Goal: Information Seeking & Learning: Learn about a topic

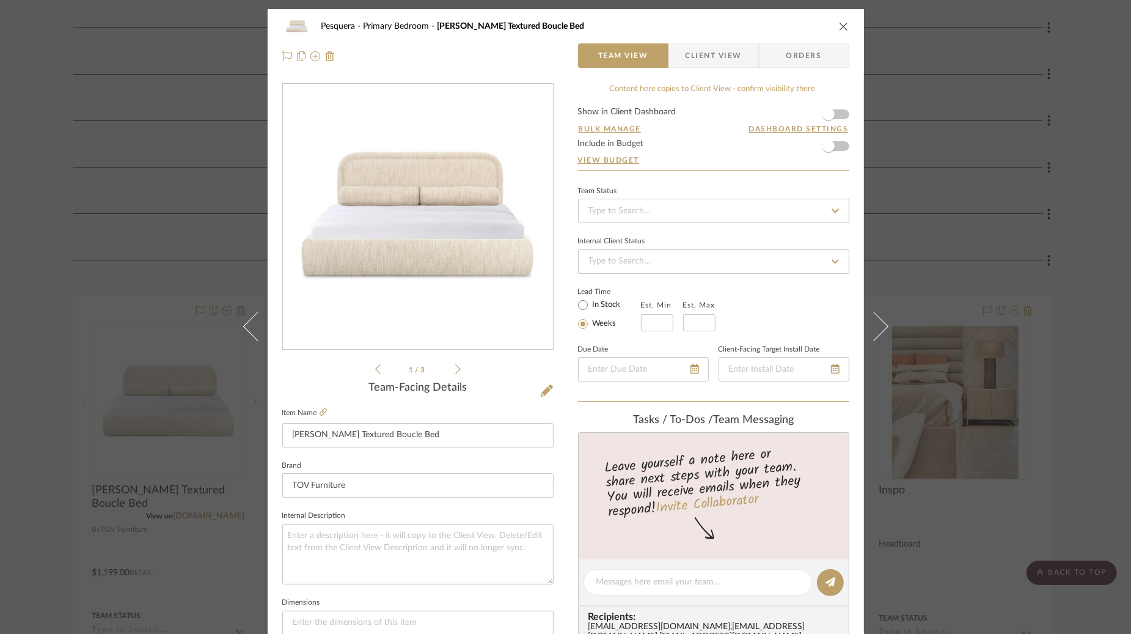
click at [839, 26] on icon "close" at bounding box center [844, 26] width 10 height 10
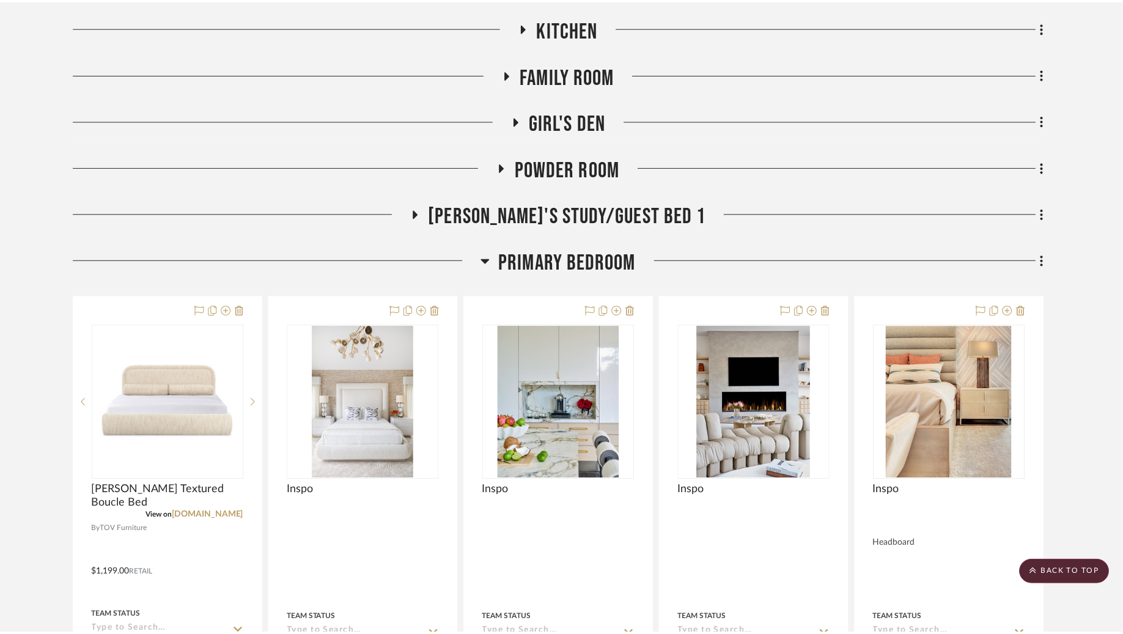
scroll to position [410, 0]
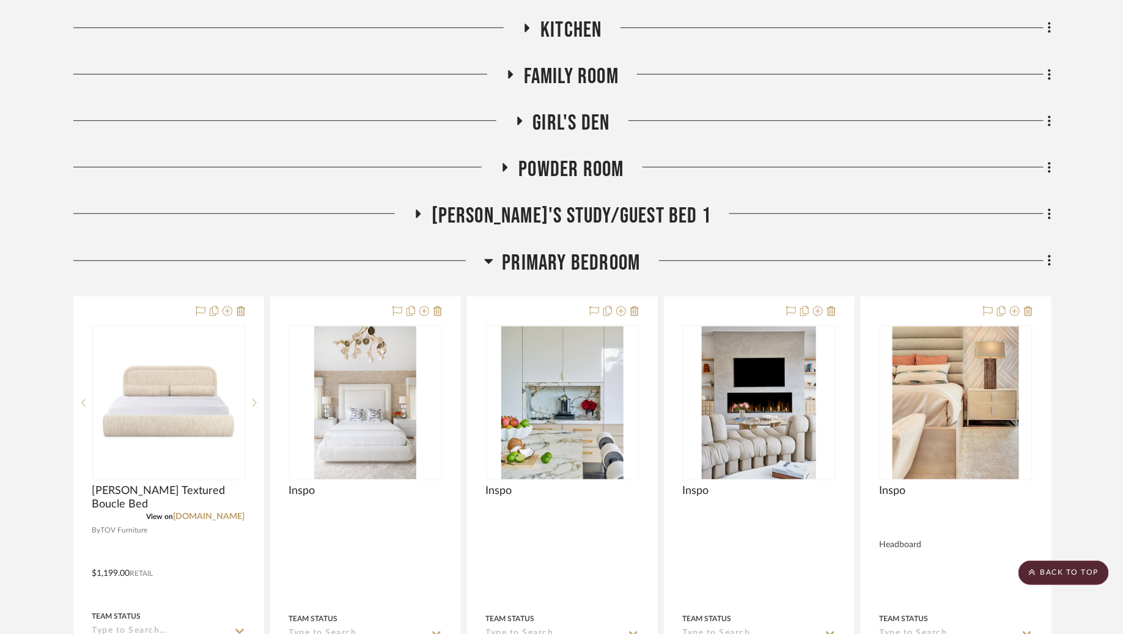
click at [488, 257] on icon at bounding box center [488, 261] width 9 height 15
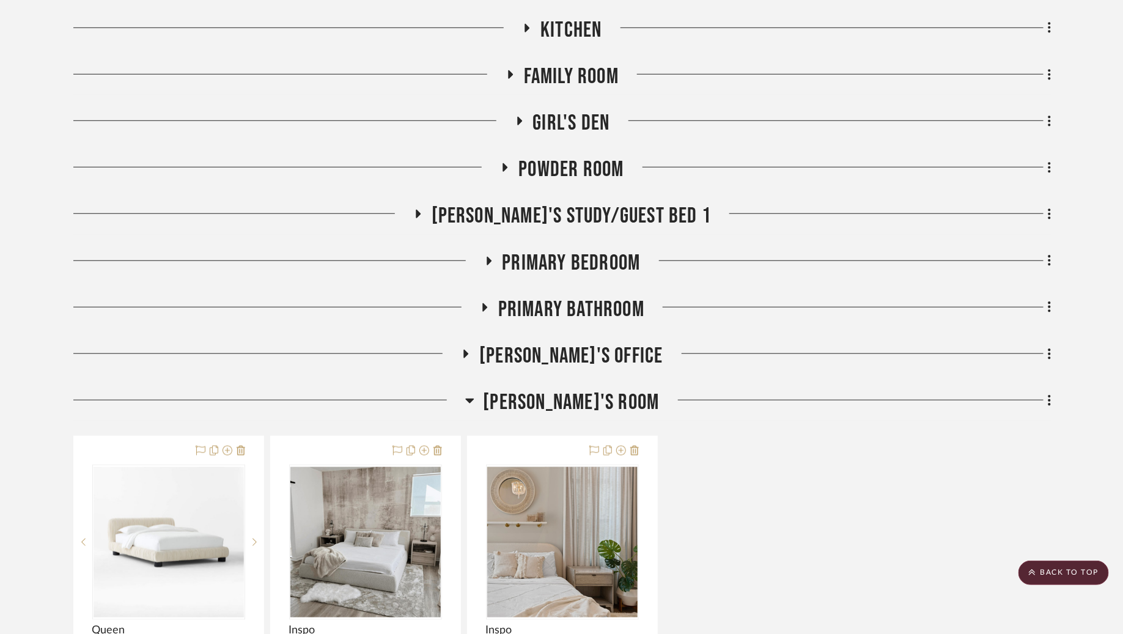
click at [474, 399] on icon at bounding box center [469, 400] width 9 height 5
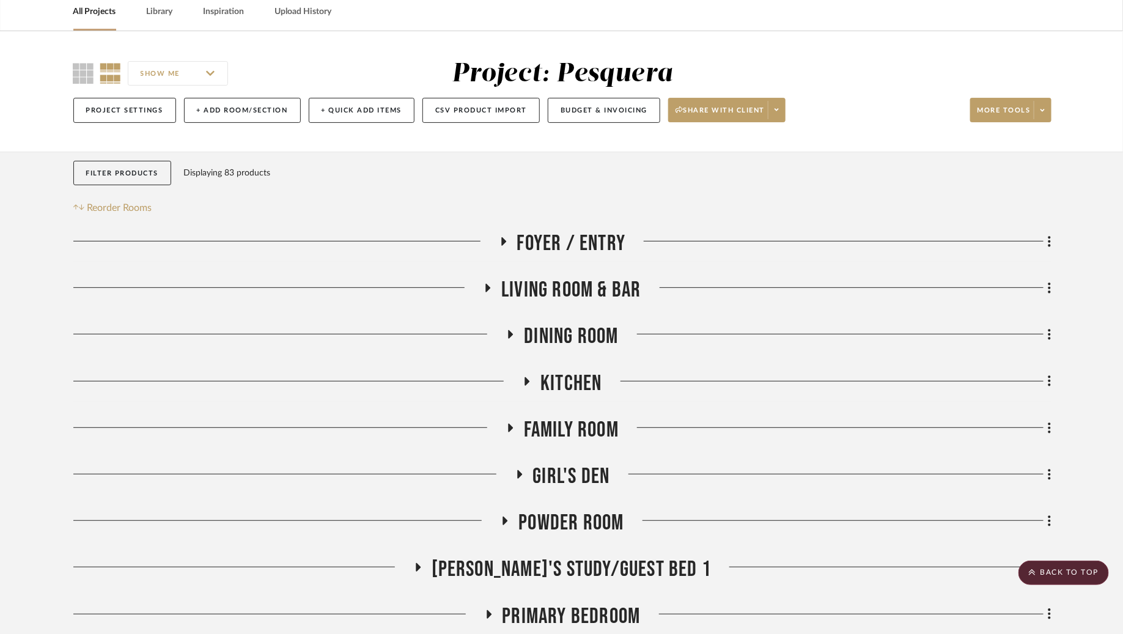
scroll to position [54, 0]
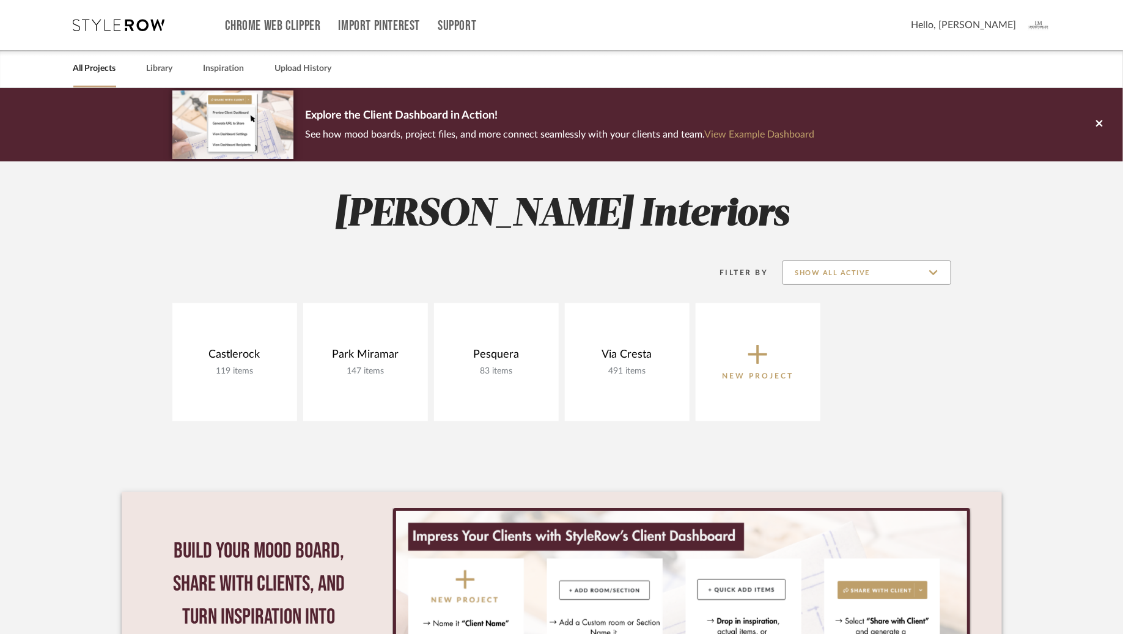
click at [930, 273] on input "Show All Active" at bounding box center [866, 272] width 169 height 24
click at [816, 333] on span "Archived" at bounding box center [868, 332] width 145 height 10
type input "Archived"
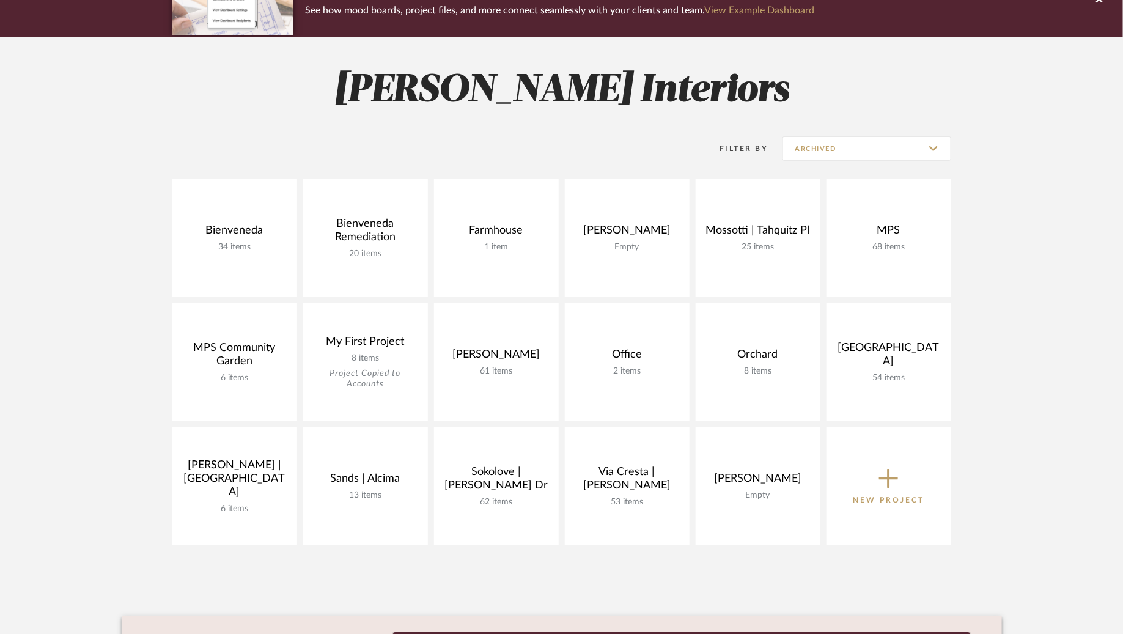
scroll to position [134, 0]
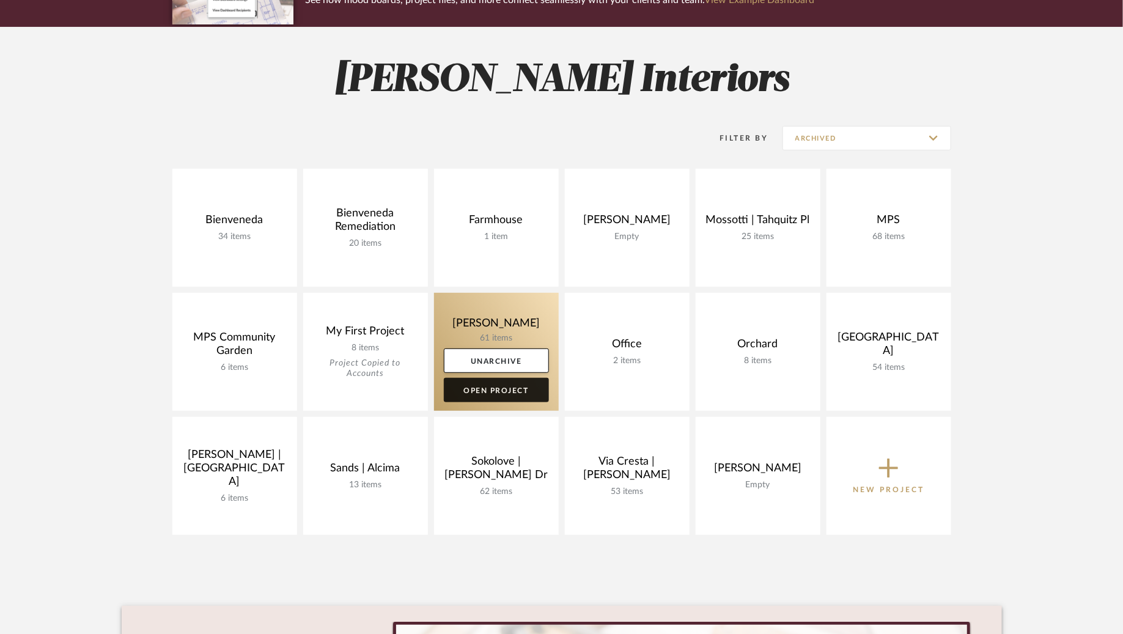
click at [482, 390] on link "Open Project" at bounding box center [496, 390] width 105 height 24
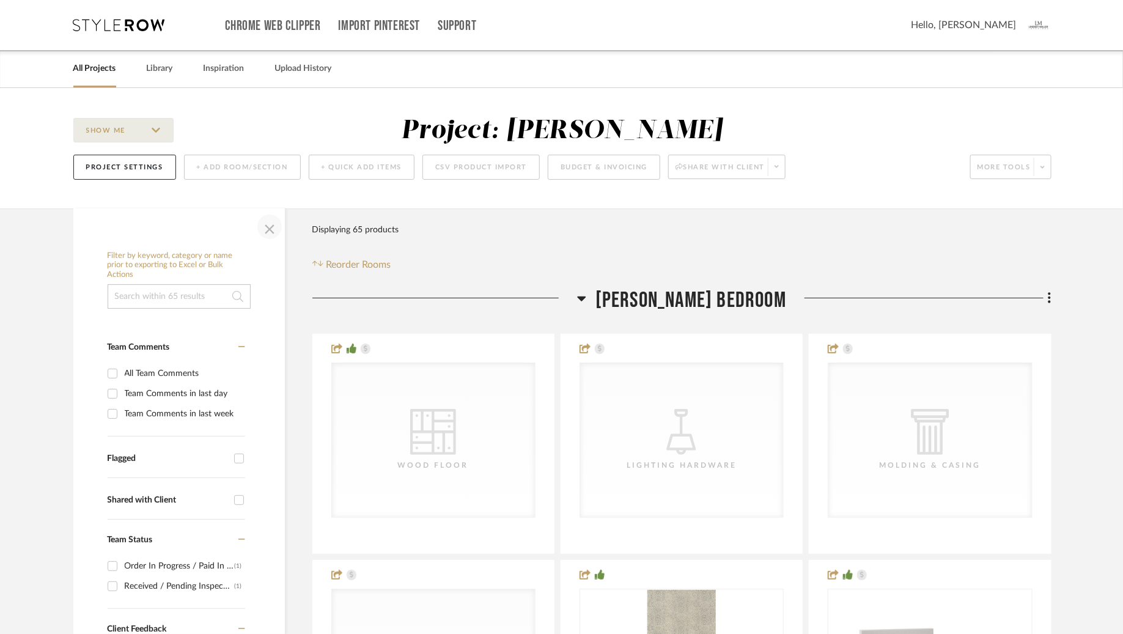
click at [271, 226] on span "button" at bounding box center [269, 226] width 29 height 29
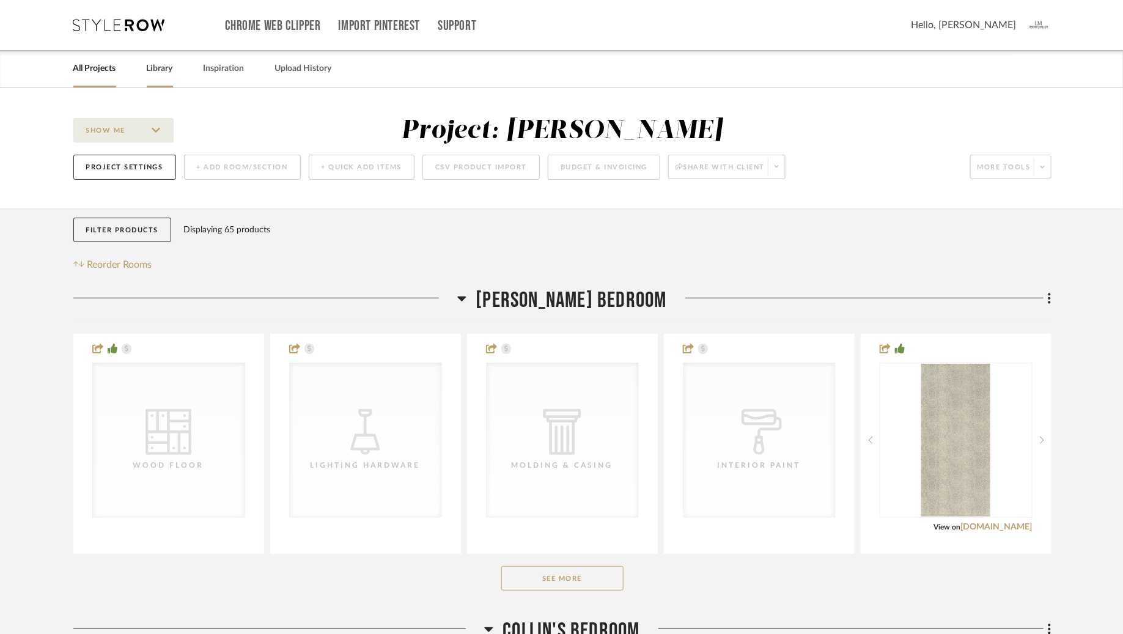
click at [163, 69] on link "Library" at bounding box center [160, 69] width 26 height 17
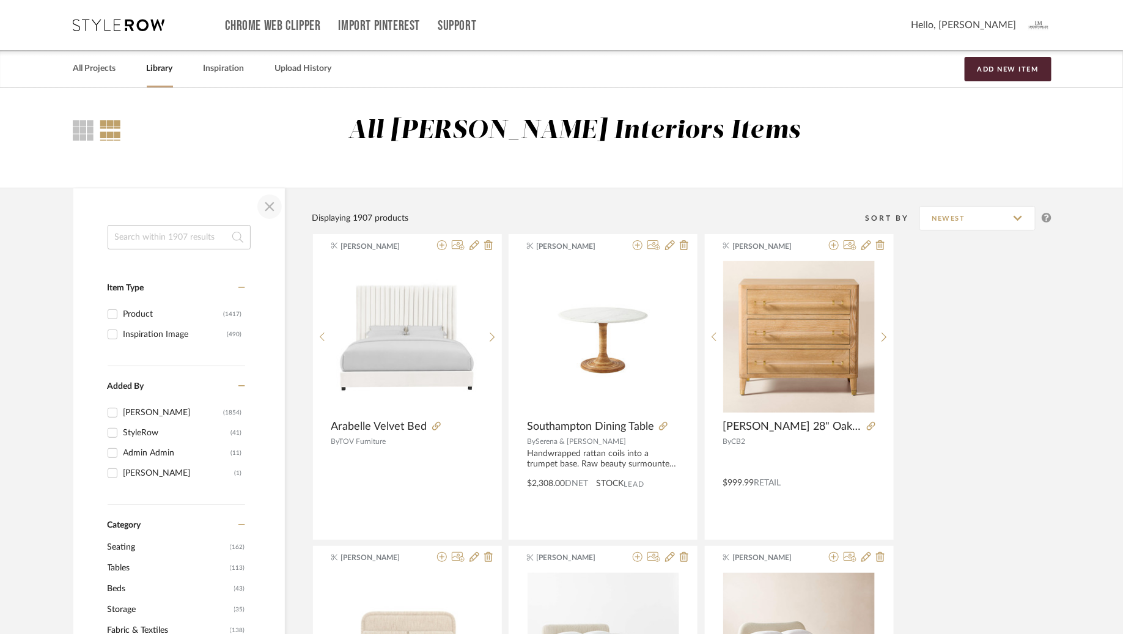
click at [272, 208] on span "button" at bounding box center [269, 206] width 29 height 29
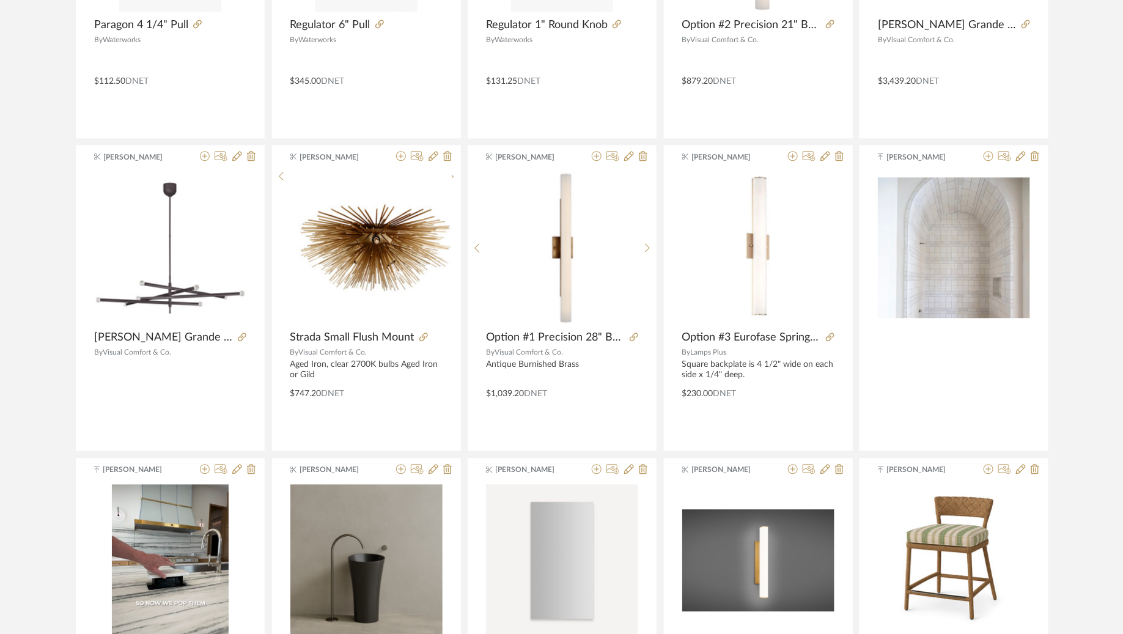
scroll to position [1595, 0]
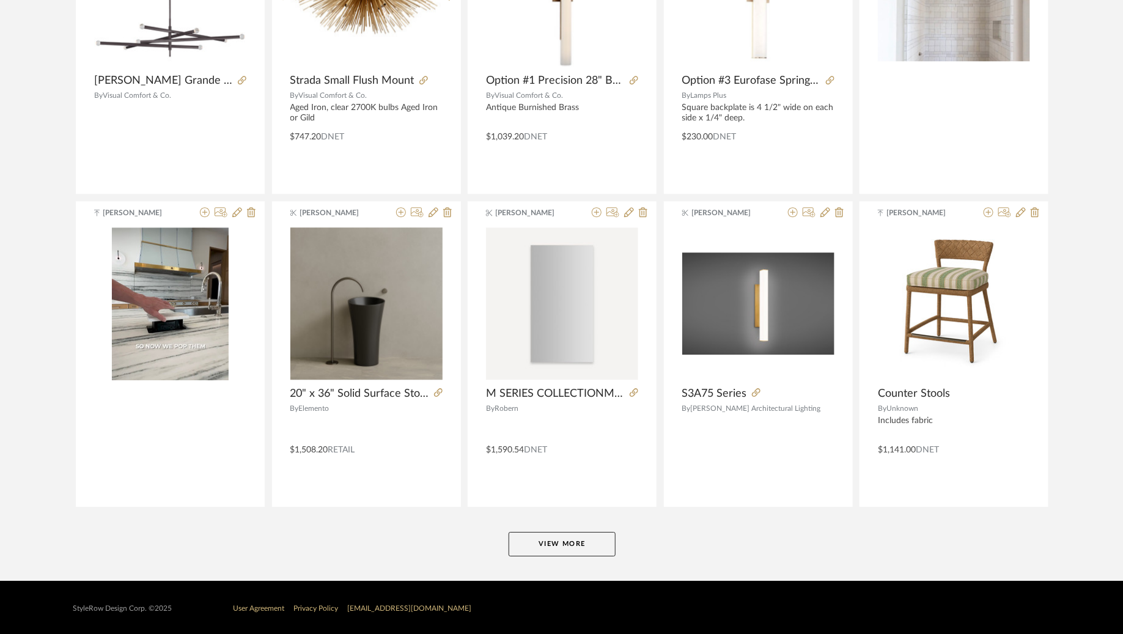
click at [582, 538] on button "View More" at bounding box center [561, 544] width 107 height 24
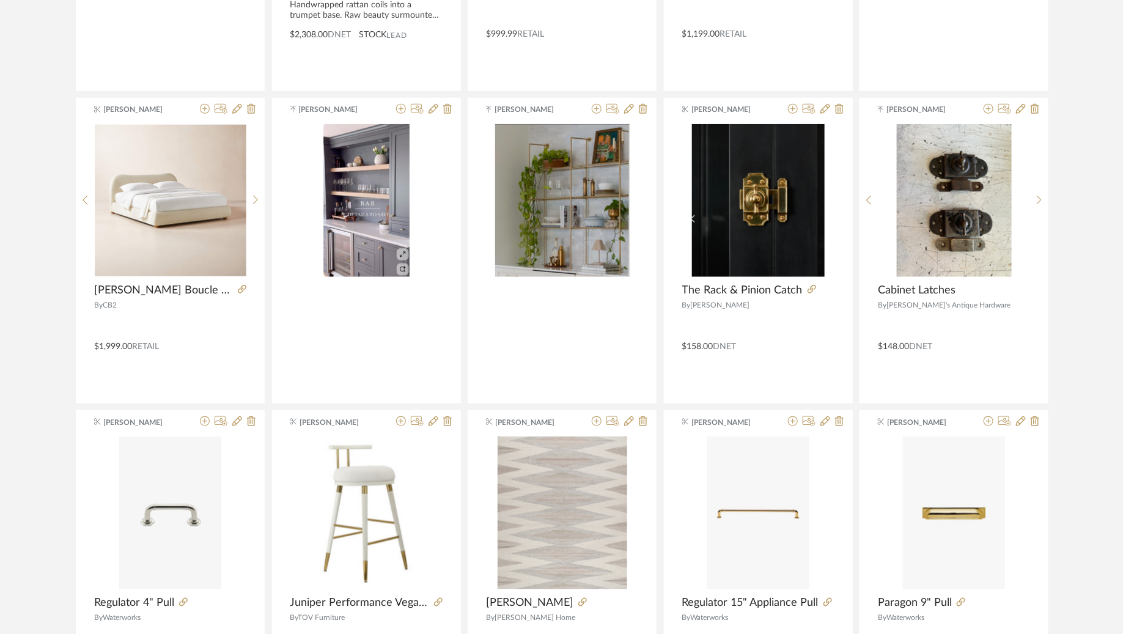
scroll to position [0, 0]
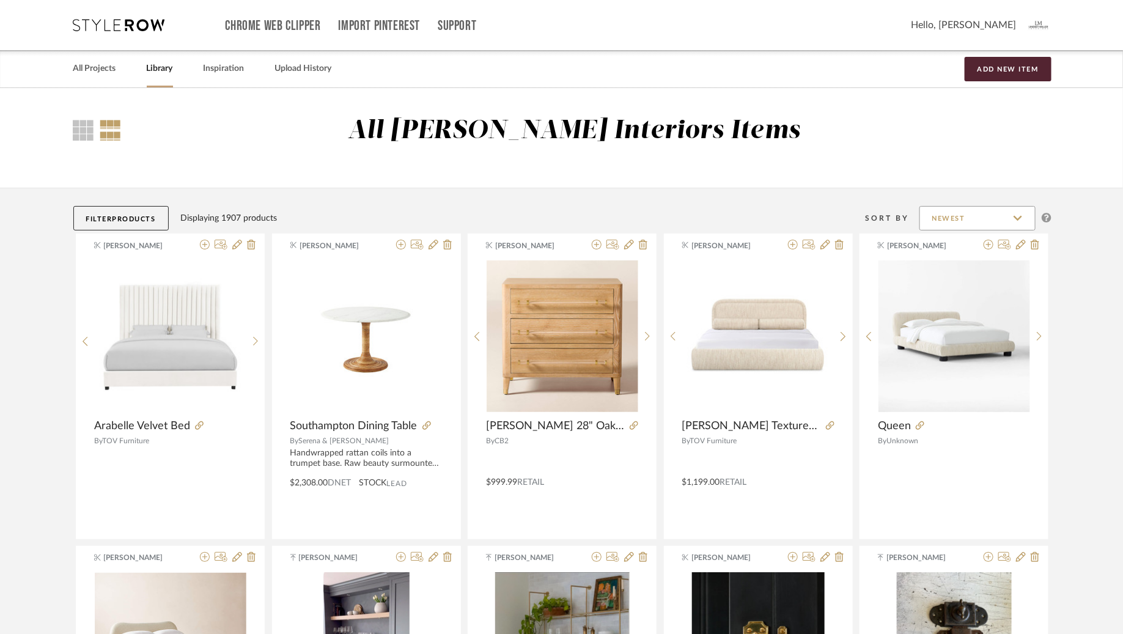
click at [1016, 219] on input "Newest" at bounding box center [977, 218] width 116 height 24
click at [864, 149] on div "All [PERSON_NAME] Interiors Items" at bounding box center [587, 141] width 930 height 51
click at [219, 67] on link "Inspiration" at bounding box center [224, 69] width 41 height 17
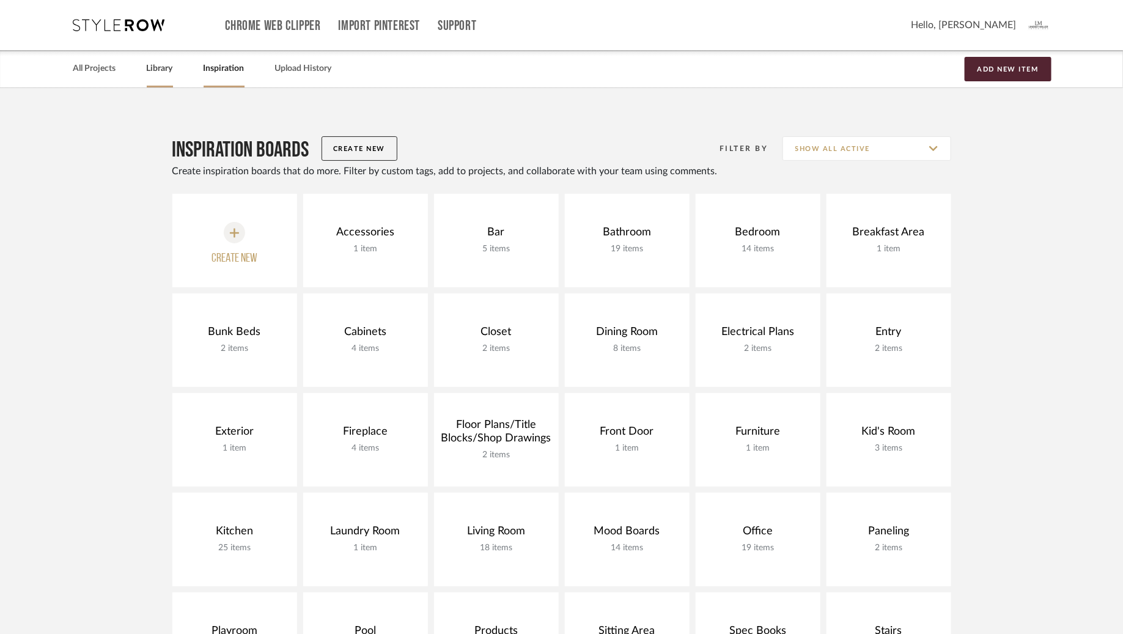
click at [159, 69] on link "Library" at bounding box center [160, 69] width 26 height 17
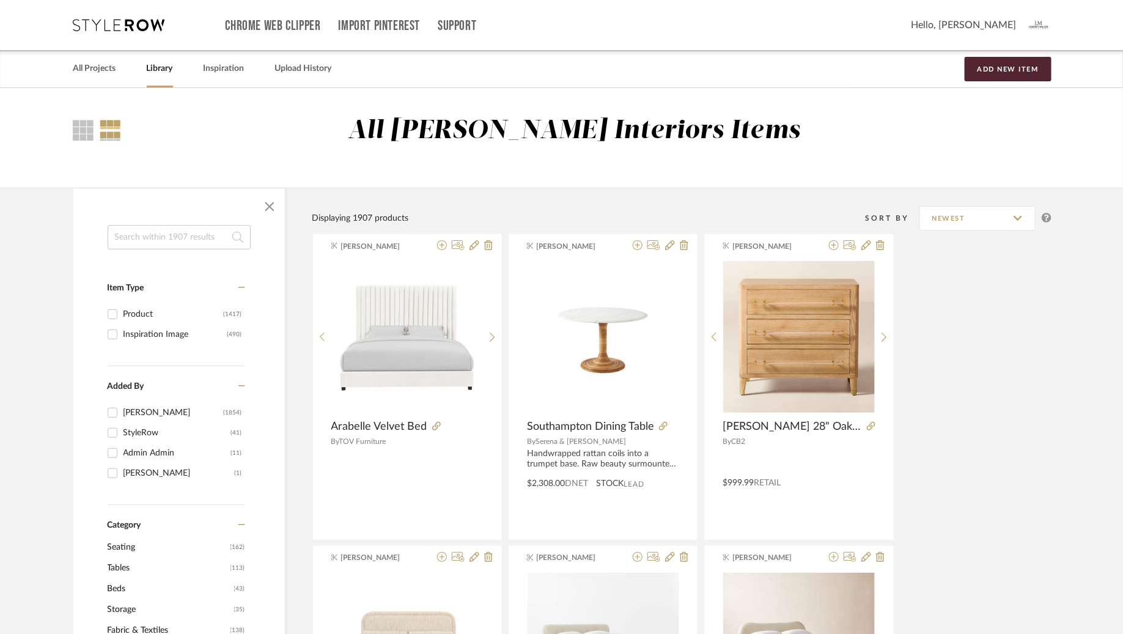
click at [201, 237] on input at bounding box center [179, 237] width 143 height 24
type input "wallpaper"
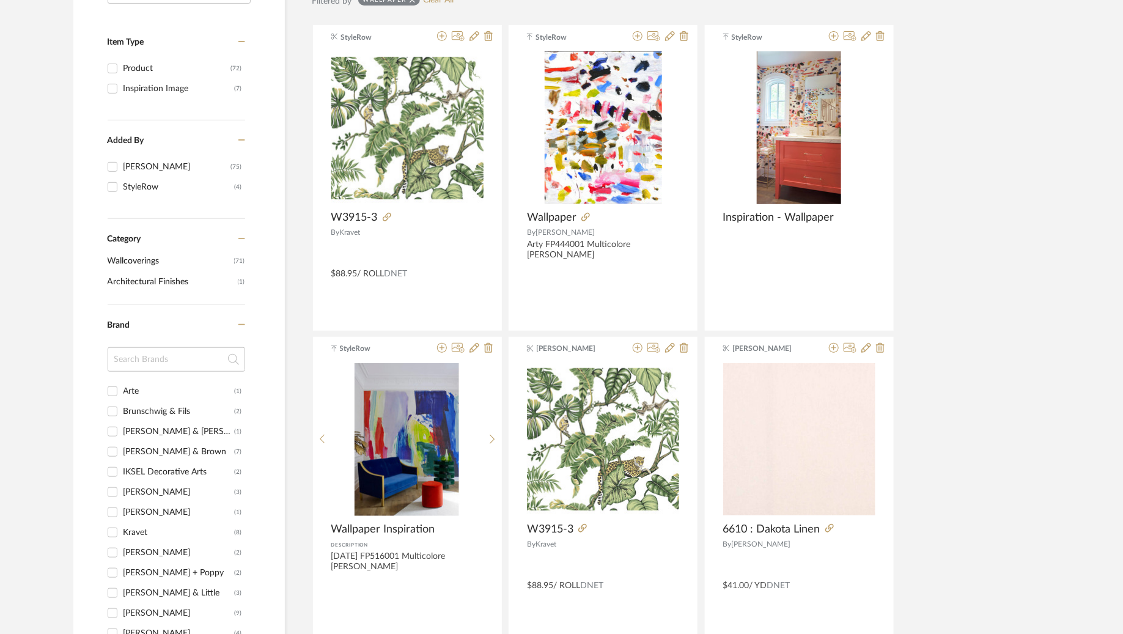
scroll to position [249, 0]
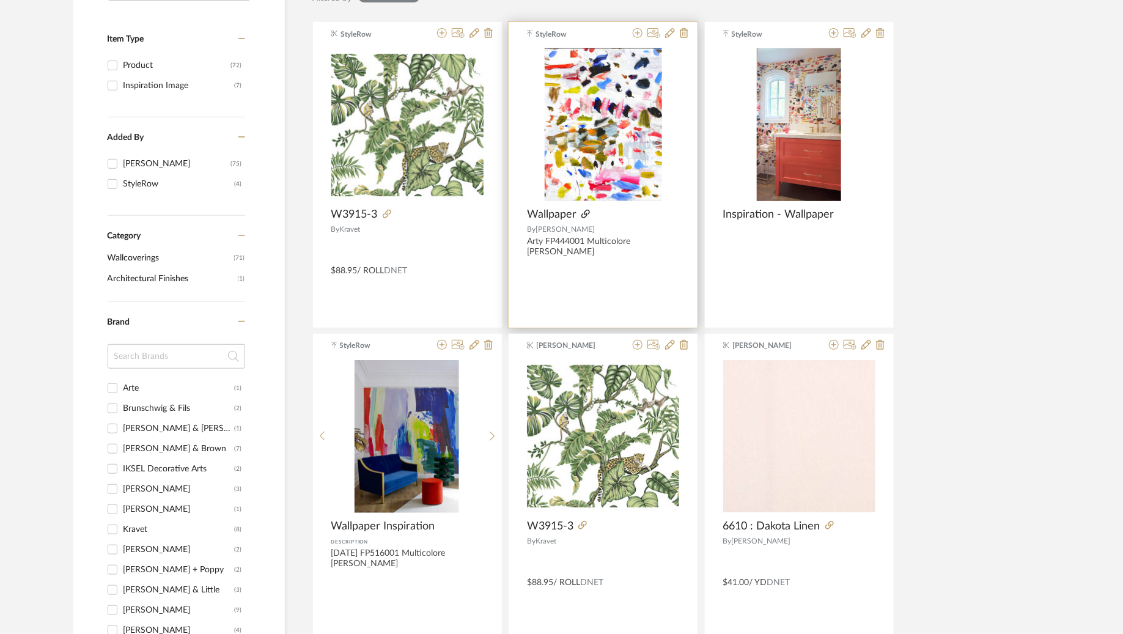
click at [588, 211] on icon at bounding box center [585, 214] width 9 height 9
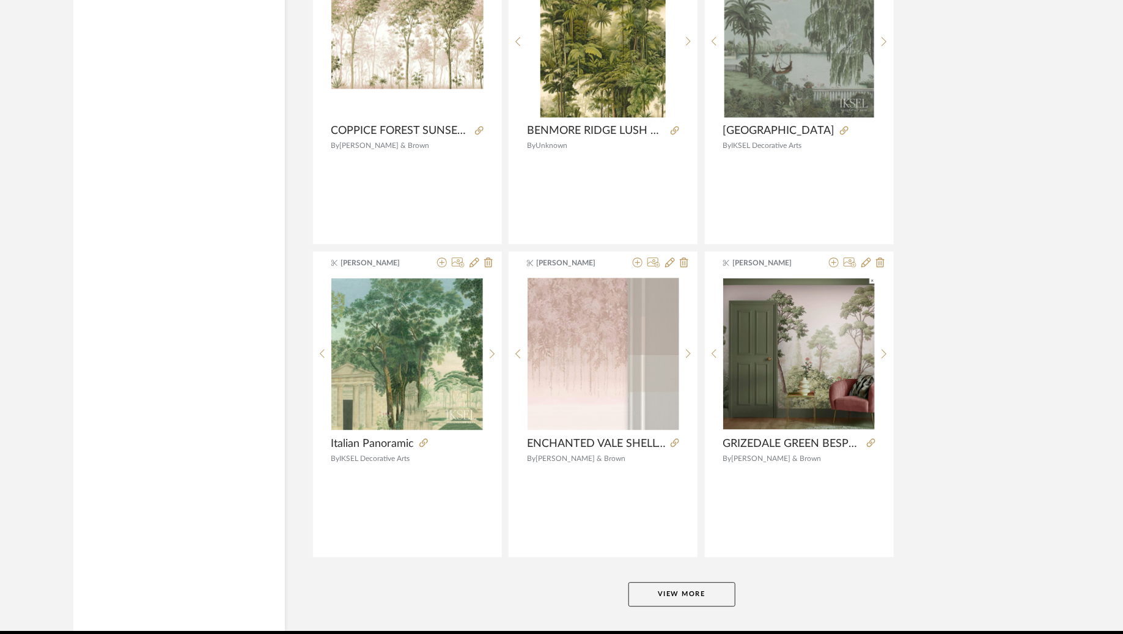
scroll to position [3505, 0]
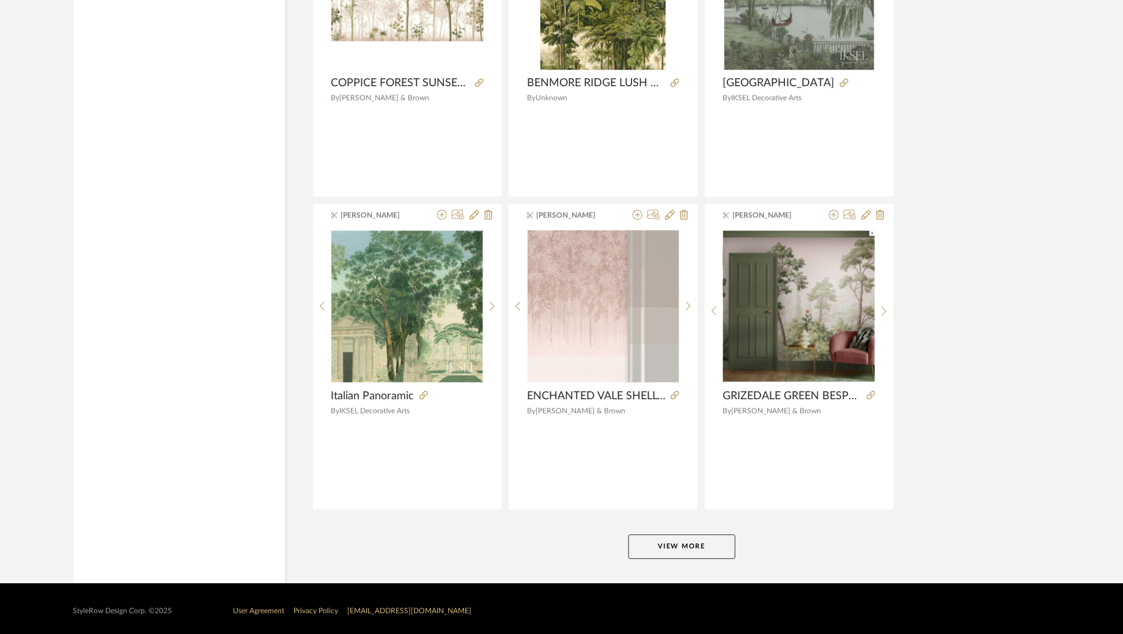
click at [668, 540] on button "View More" at bounding box center [681, 546] width 107 height 24
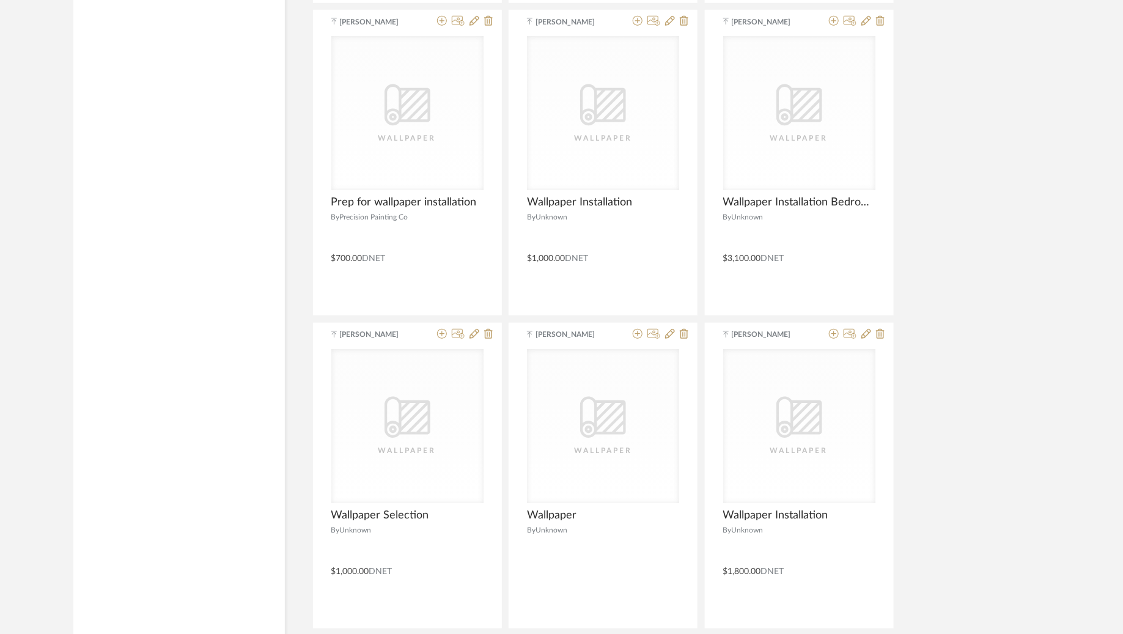
scroll to position [7250, 0]
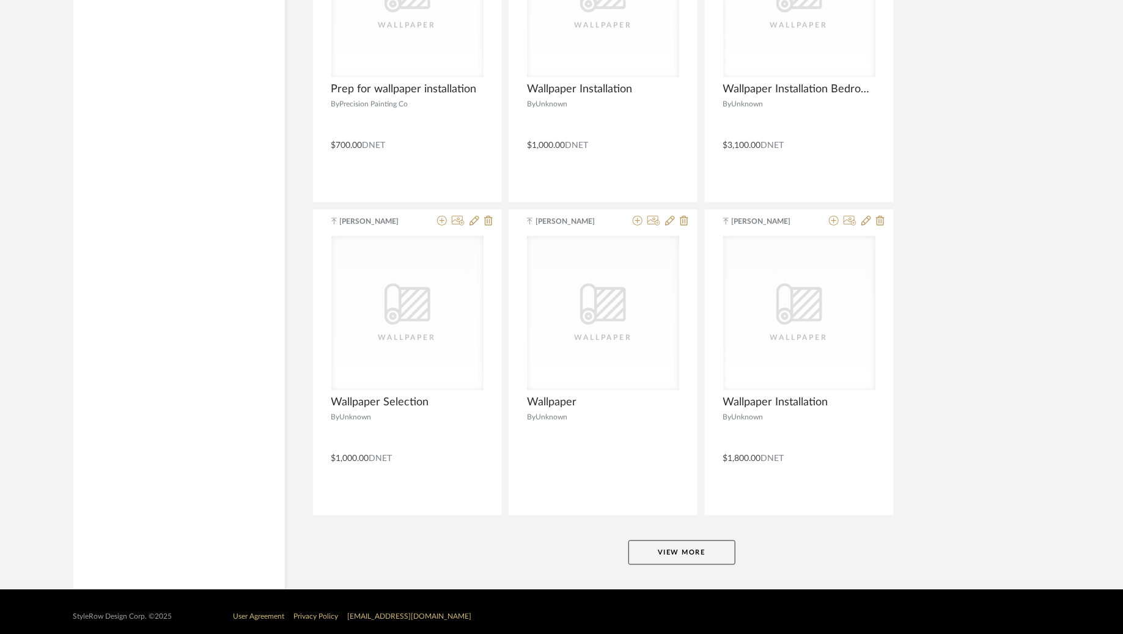
click at [695, 541] on button "View More" at bounding box center [681, 552] width 107 height 24
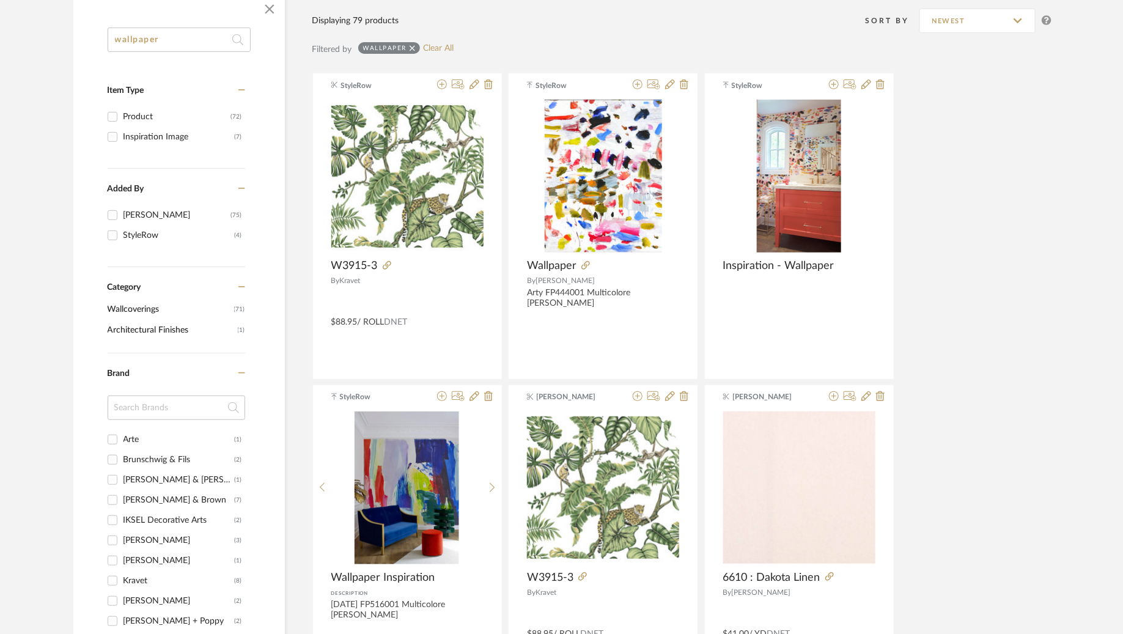
scroll to position [0, 0]
